Goal: Navigation & Orientation: Find specific page/section

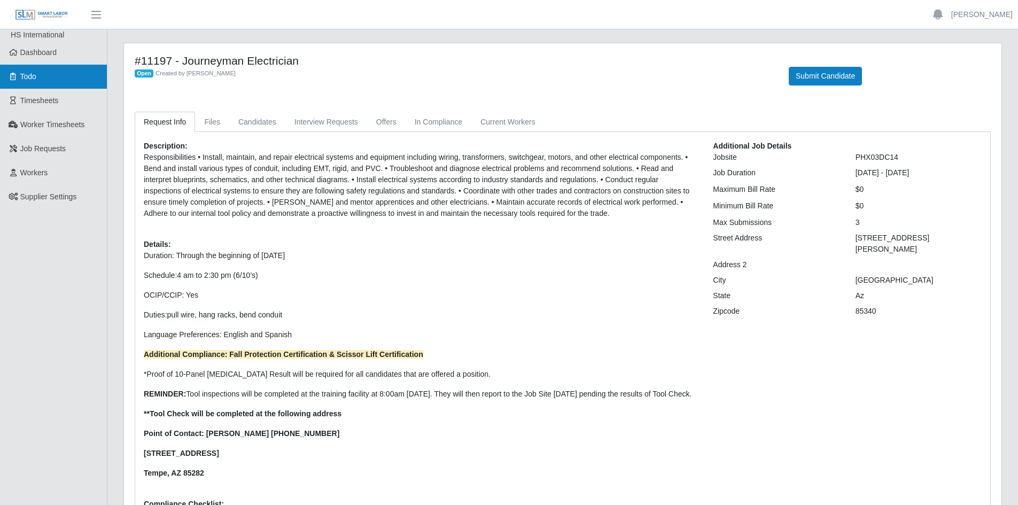
click at [39, 74] on link "Todo" at bounding box center [53, 77] width 107 height 24
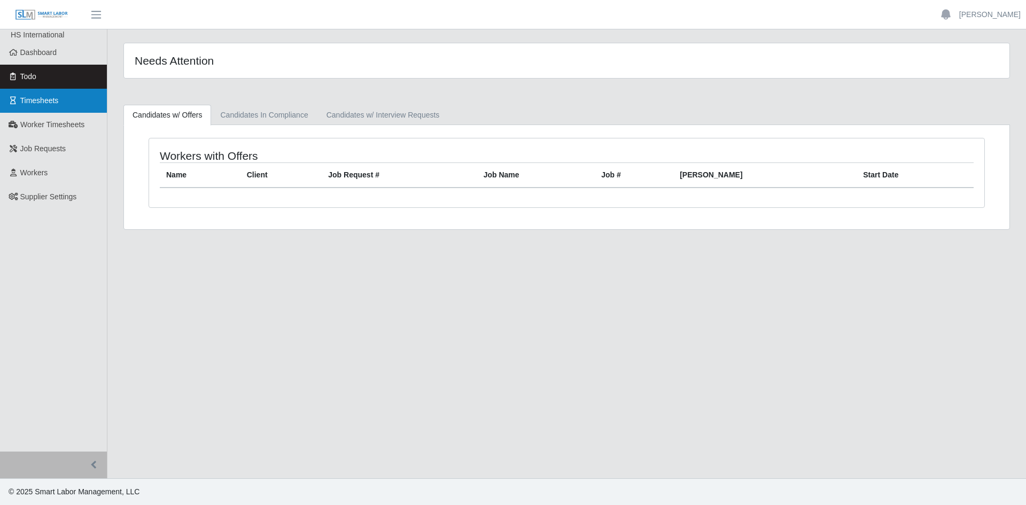
click at [43, 102] on span "Timesheets" at bounding box center [39, 100] width 38 height 9
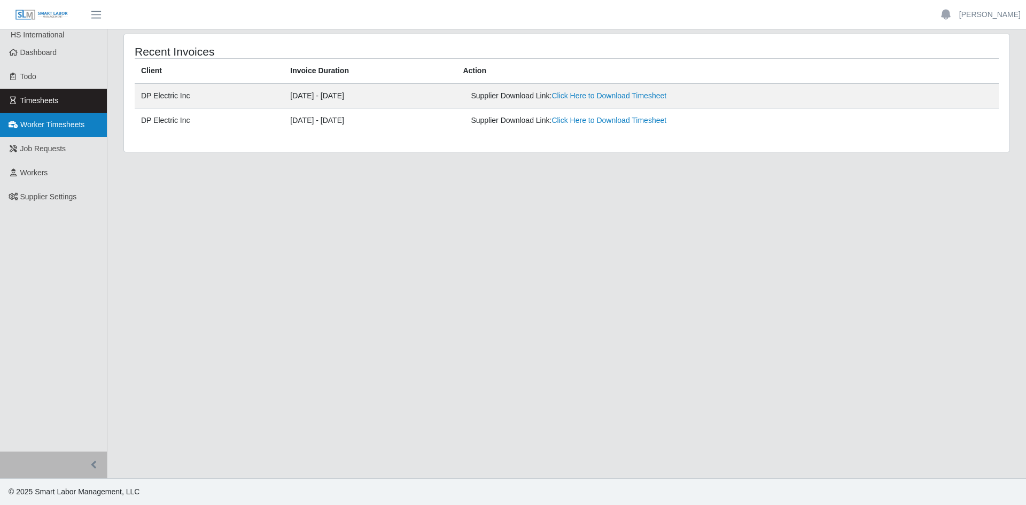
click at [52, 123] on span "Worker Timesheets" at bounding box center [52, 124] width 64 height 9
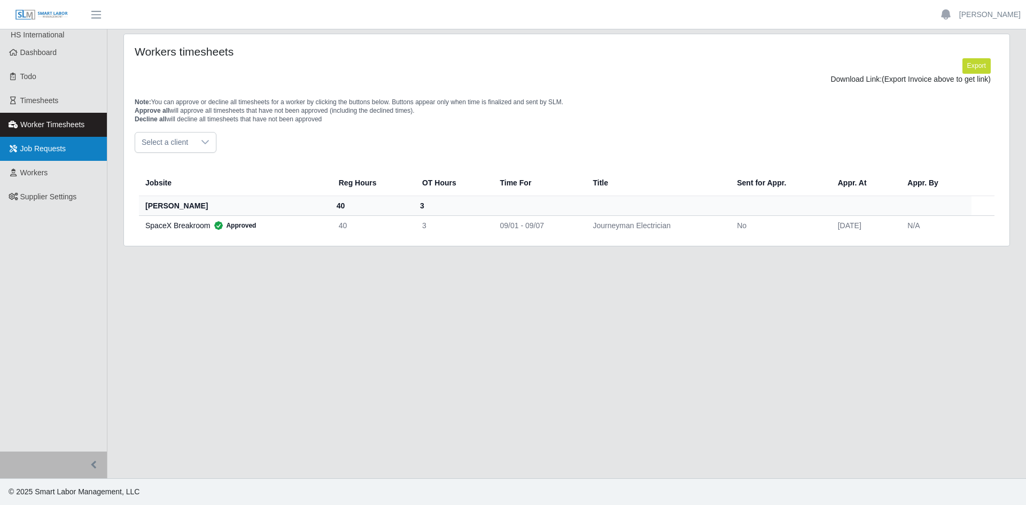
click at [47, 143] on link "Job Requests" at bounding box center [53, 149] width 107 height 24
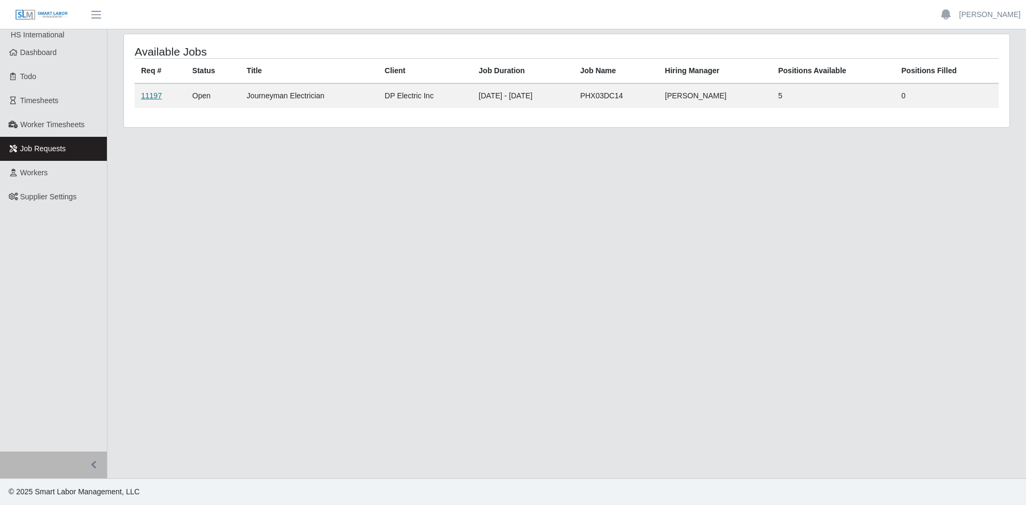
click at [149, 93] on link "11197" at bounding box center [151, 95] width 21 height 9
